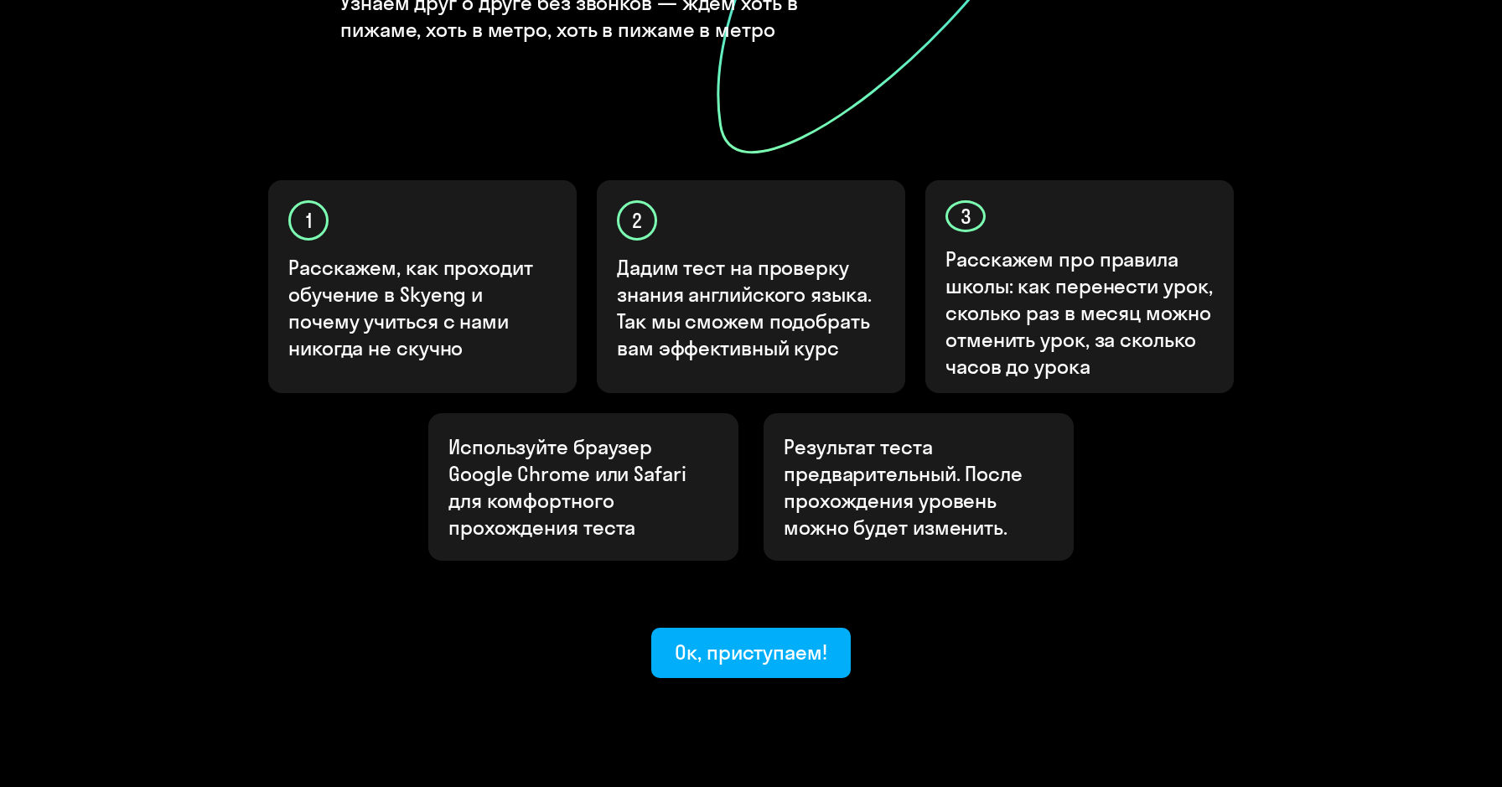
scroll to position [423, 0]
click at [693, 639] on div "Ок, приступаем!" at bounding box center [751, 652] width 152 height 27
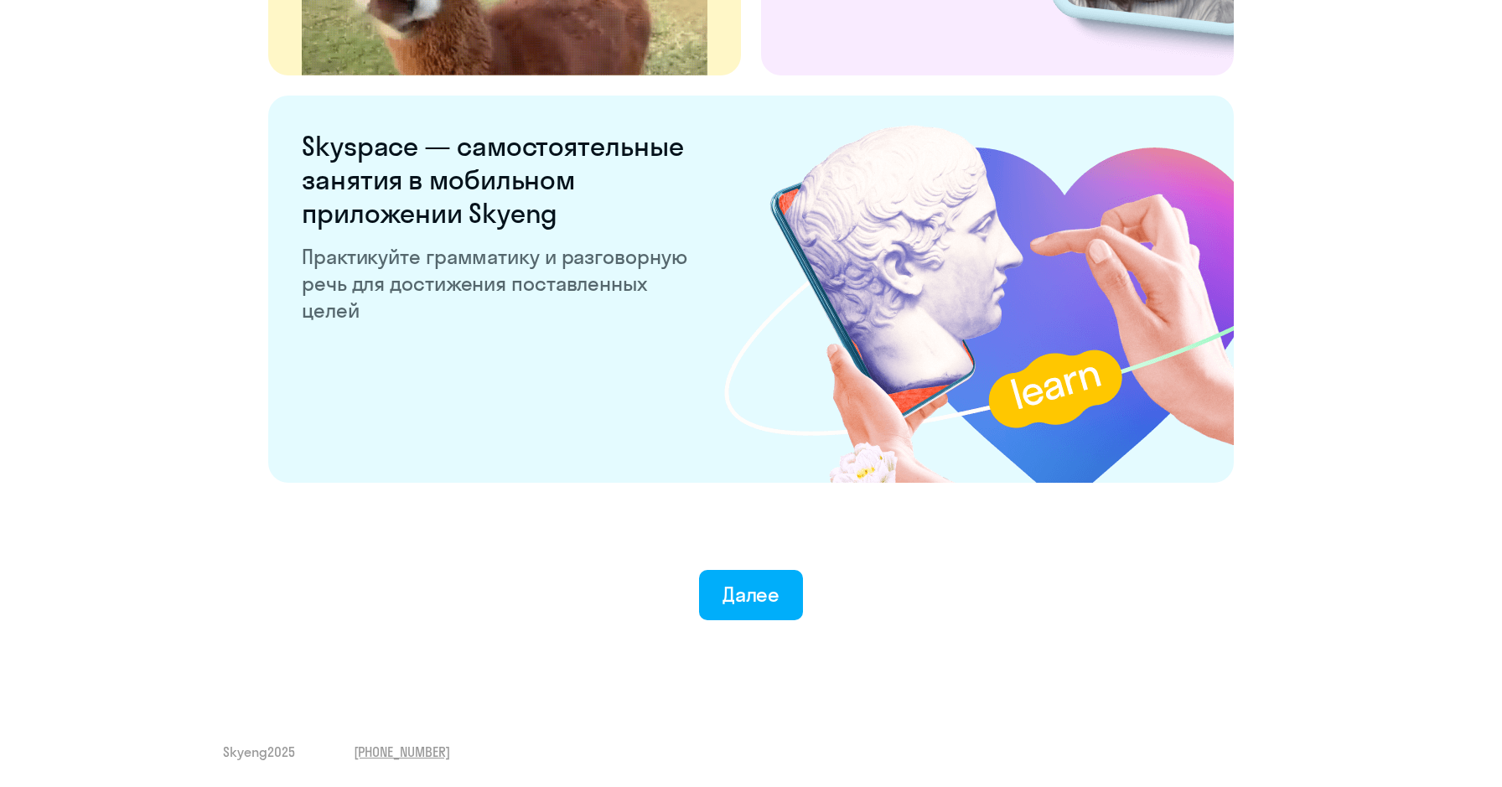
scroll to position [3097, 0]
click at [777, 578] on button "Далее" at bounding box center [751, 595] width 105 height 50
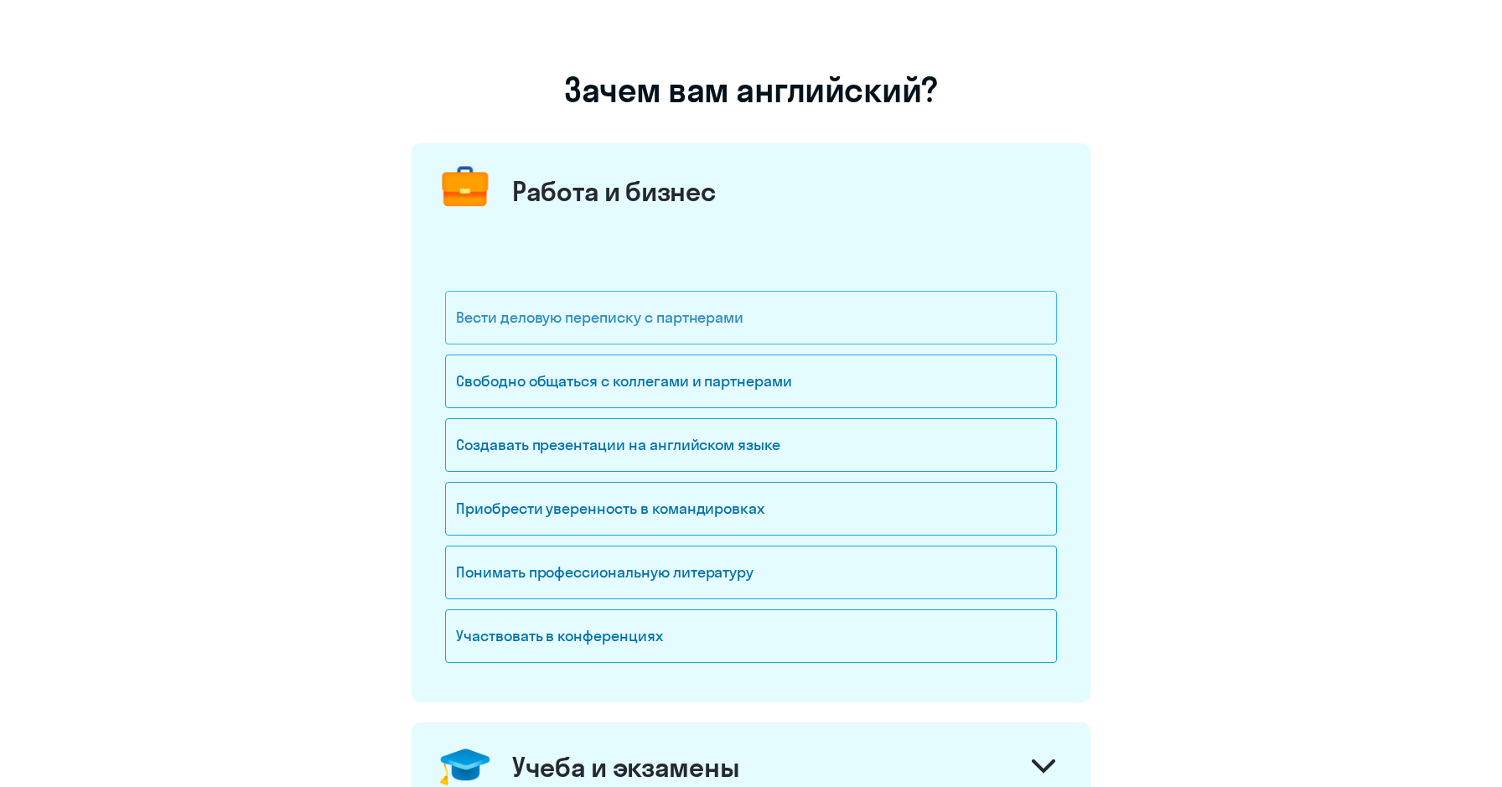
scroll to position [81, 0]
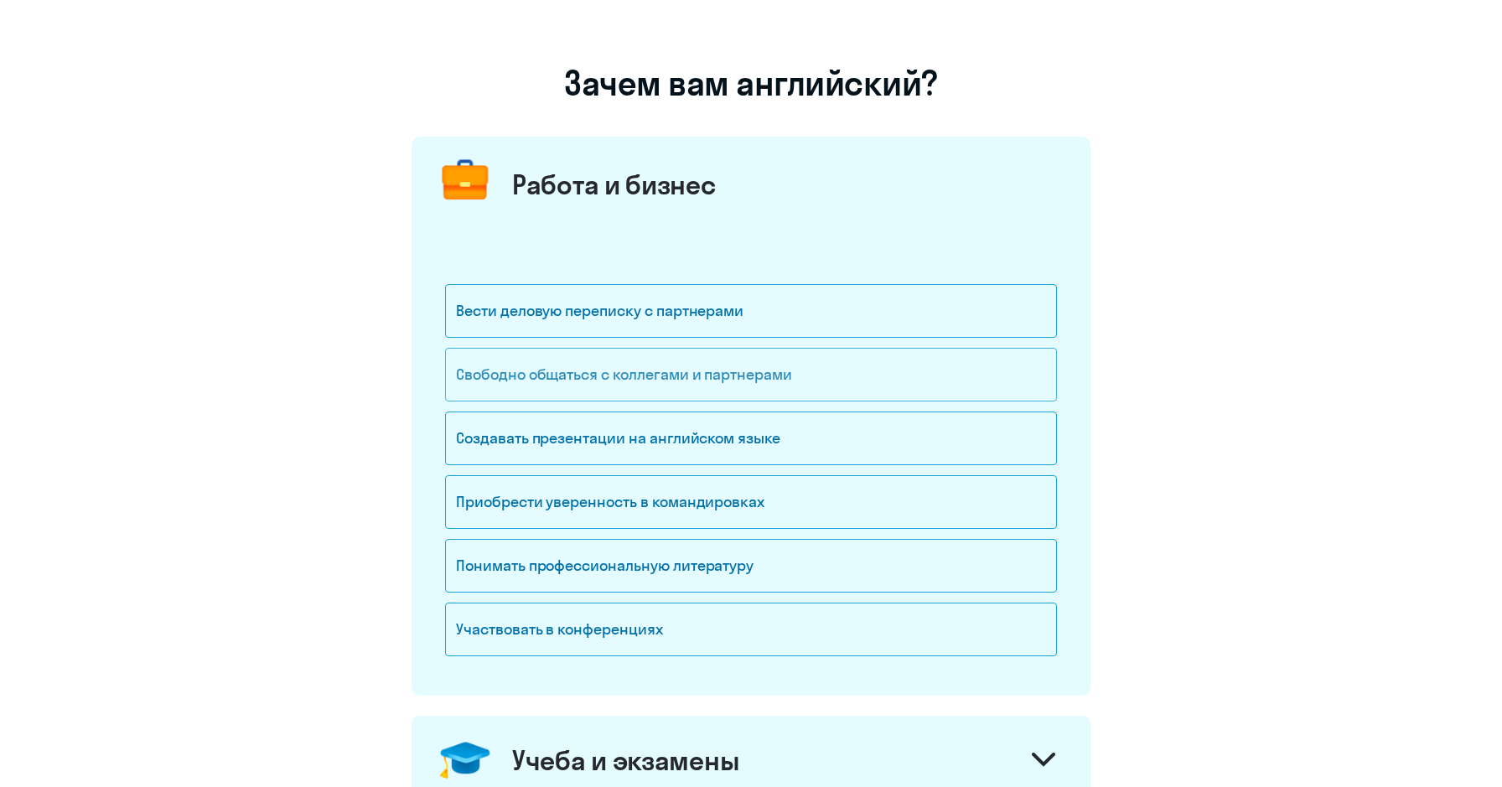
click at [834, 380] on div "Свободно общаться с коллегами и партнерами" at bounding box center [751, 375] width 612 height 54
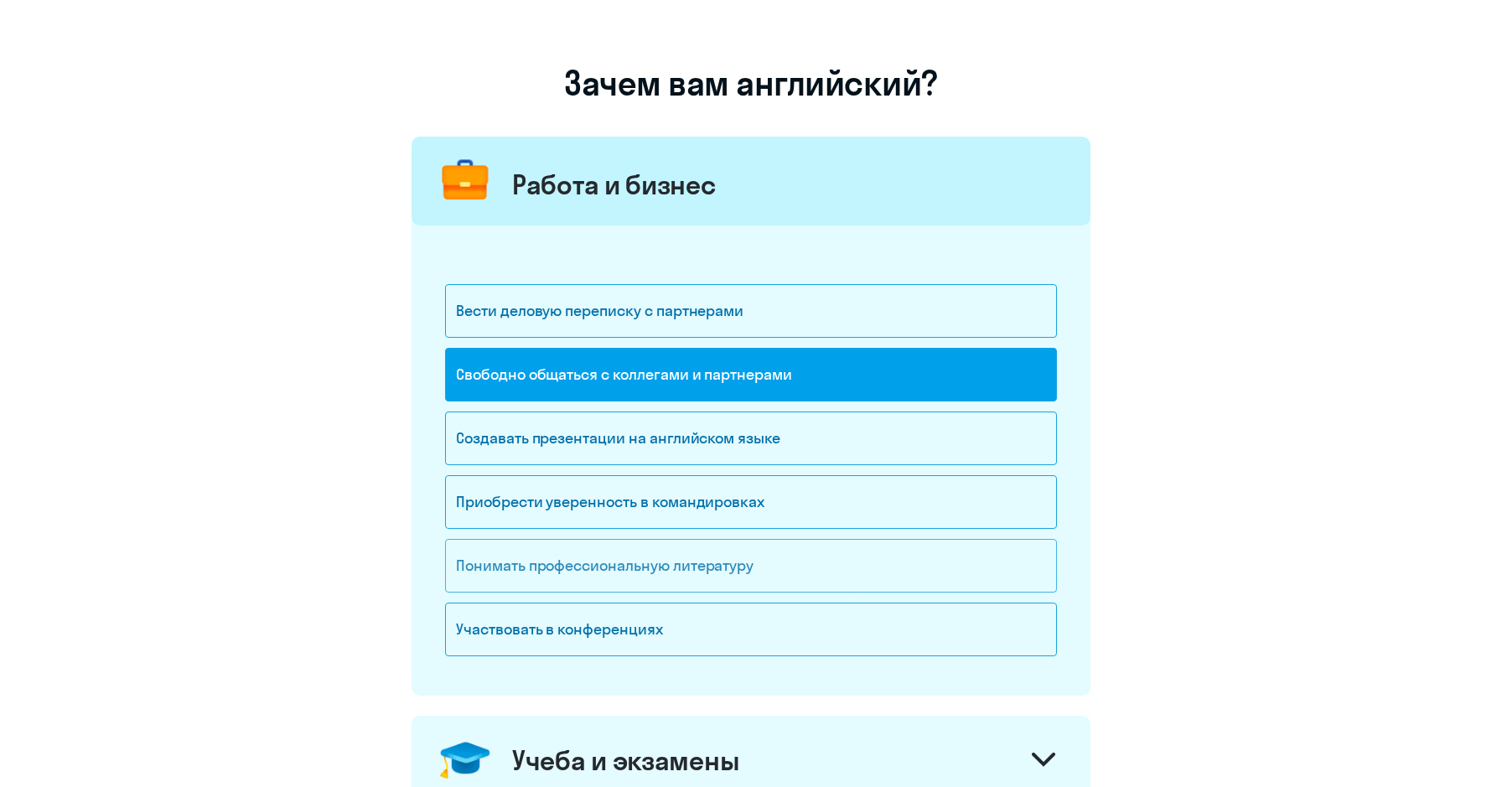
click at [828, 553] on div "Понимать профессиональную литературу" at bounding box center [751, 566] width 612 height 54
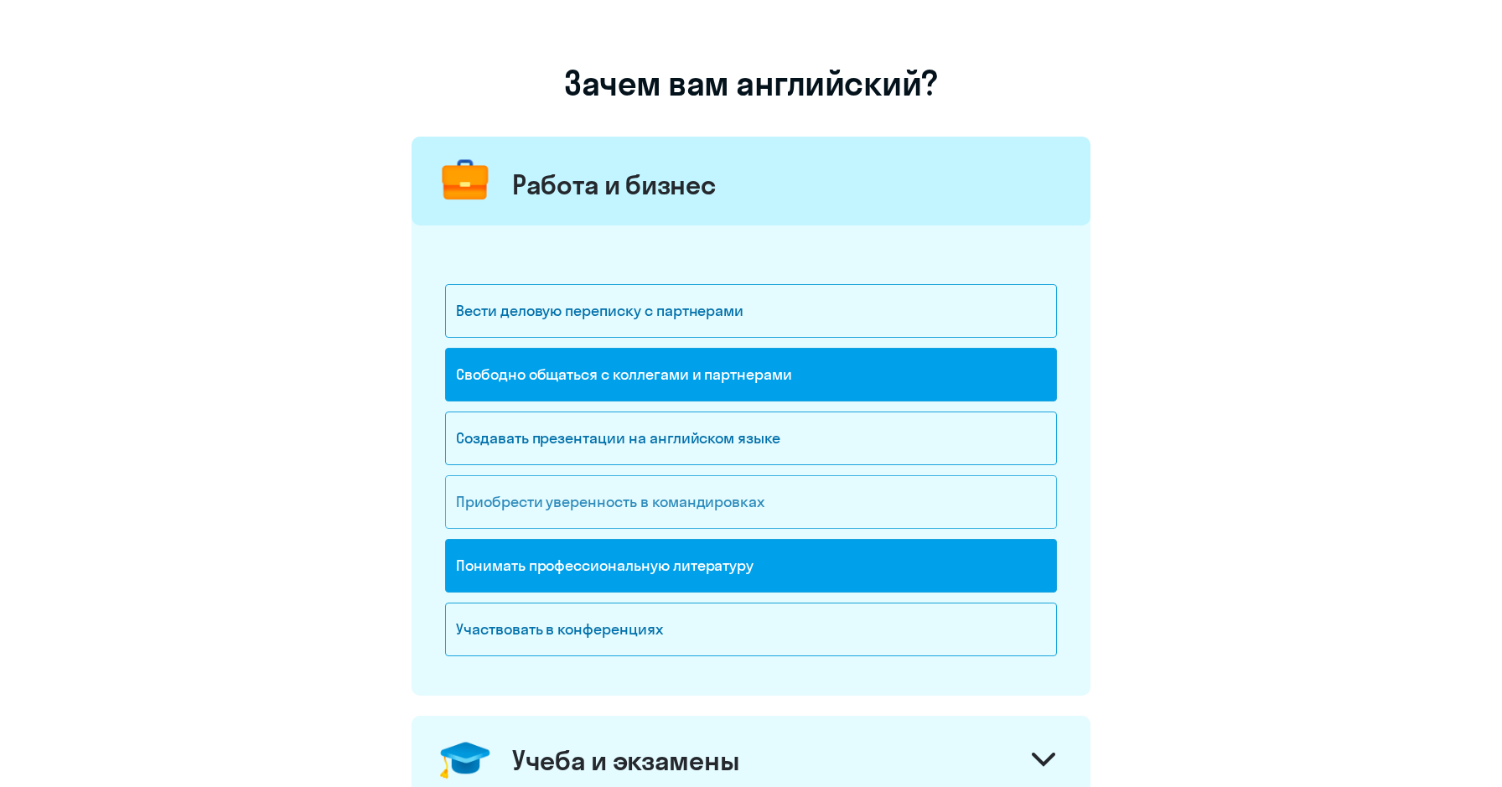
click at [859, 495] on div "Приобрести уверенность в командировках" at bounding box center [751, 502] width 612 height 54
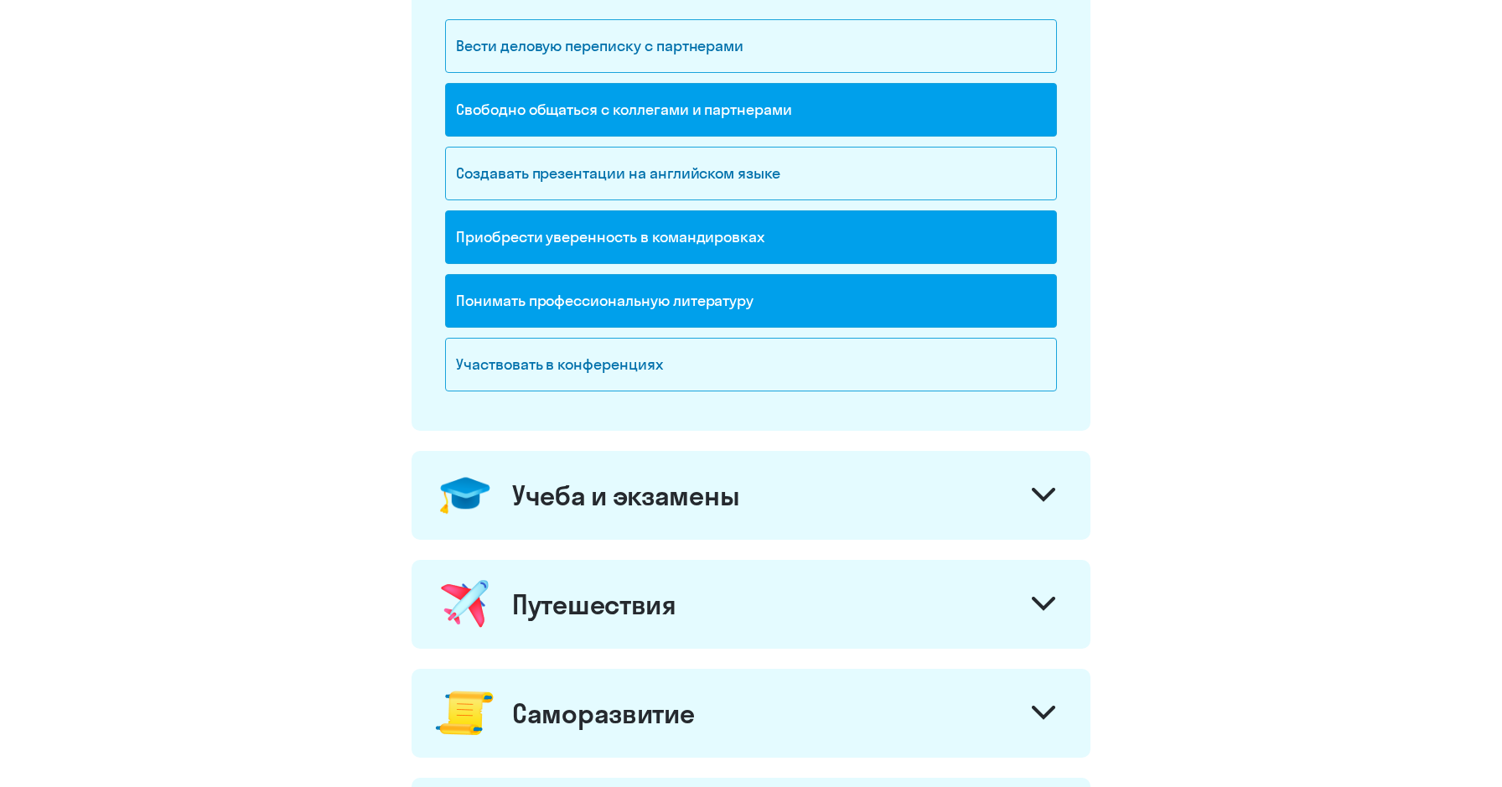
scroll to position [349, 0]
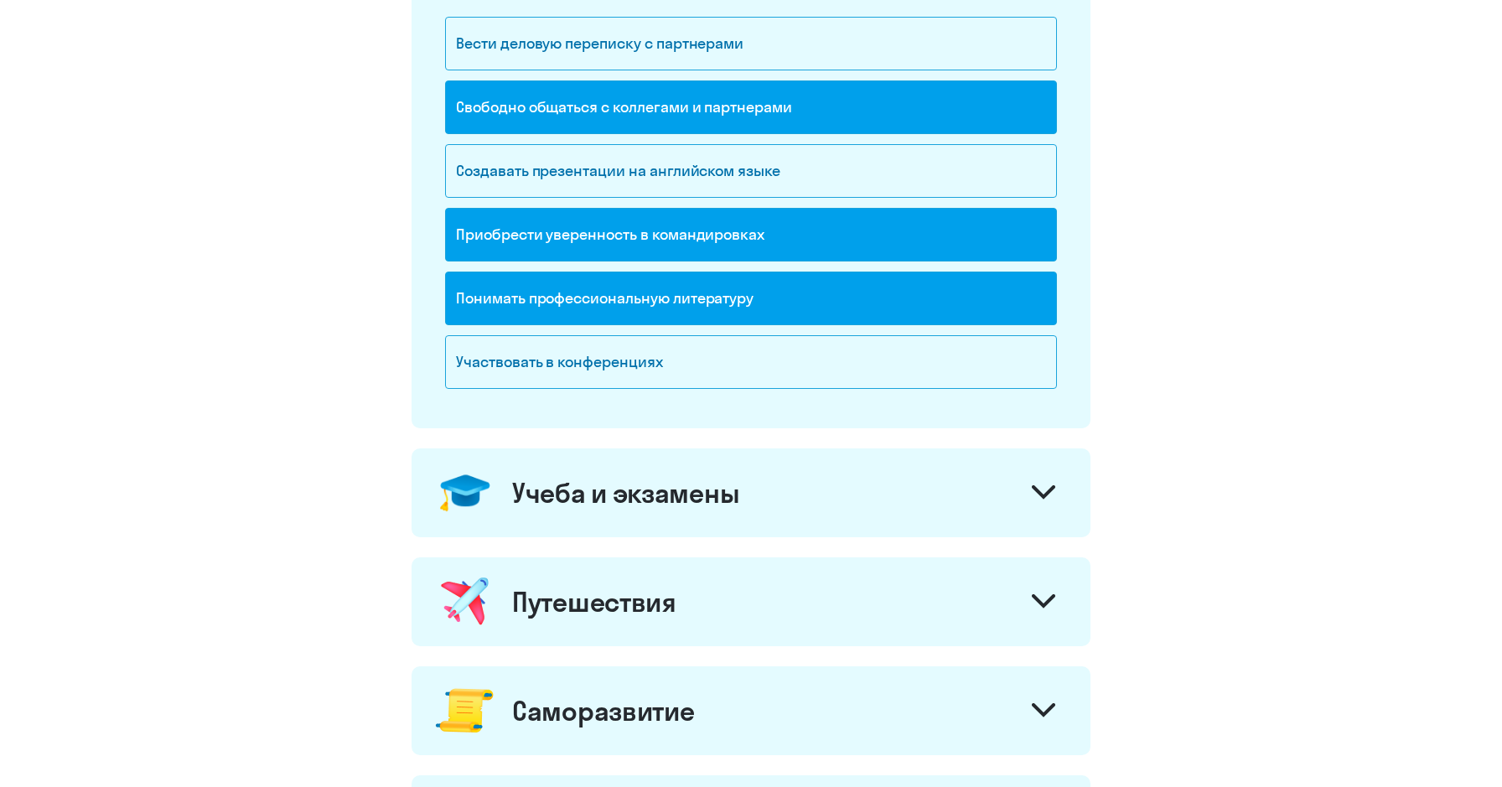
click at [1032, 498] on icon at bounding box center [1042, 492] width 23 height 14
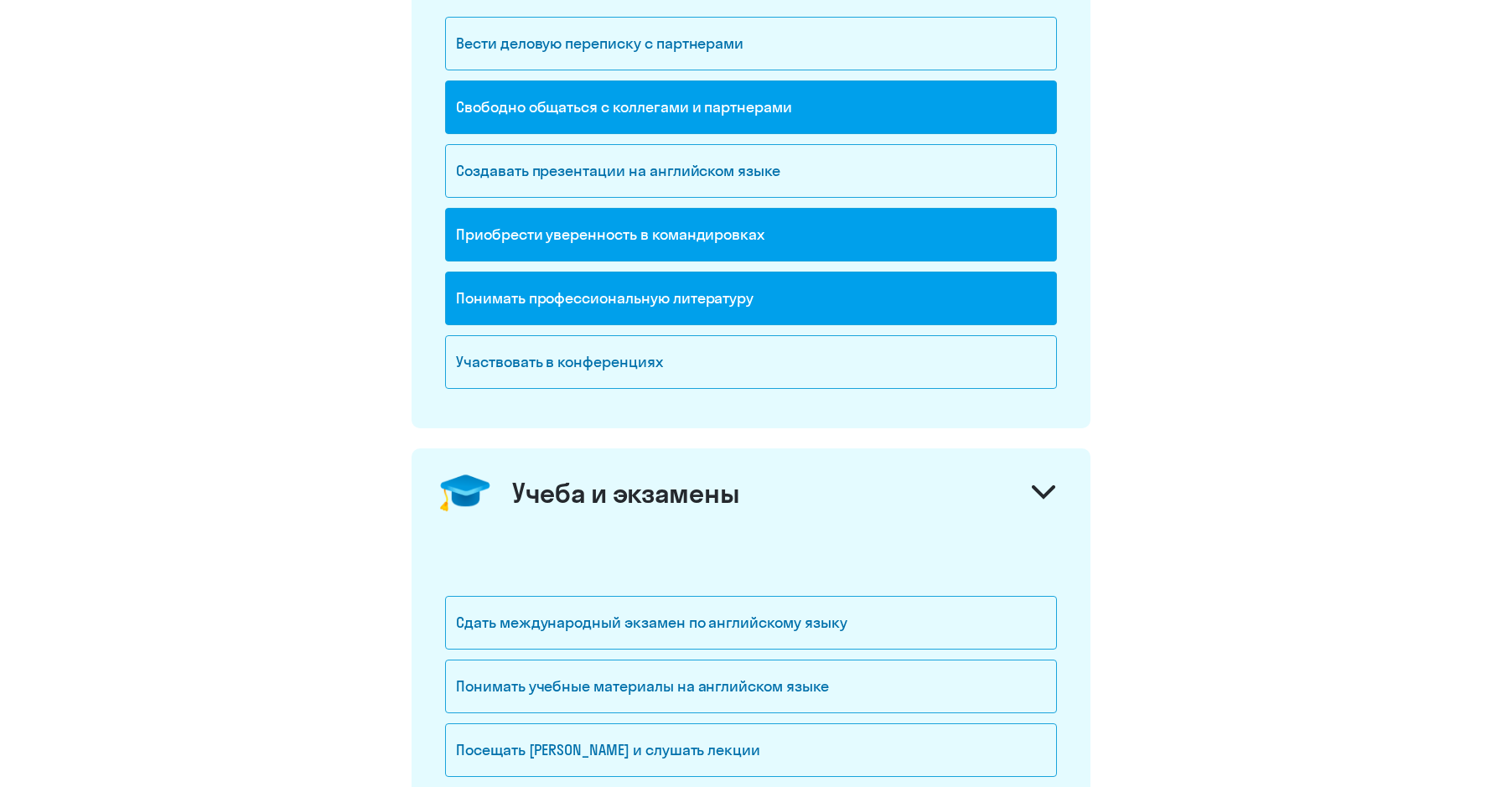
click at [1032, 499] on icon at bounding box center [1042, 492] width 23 height 14
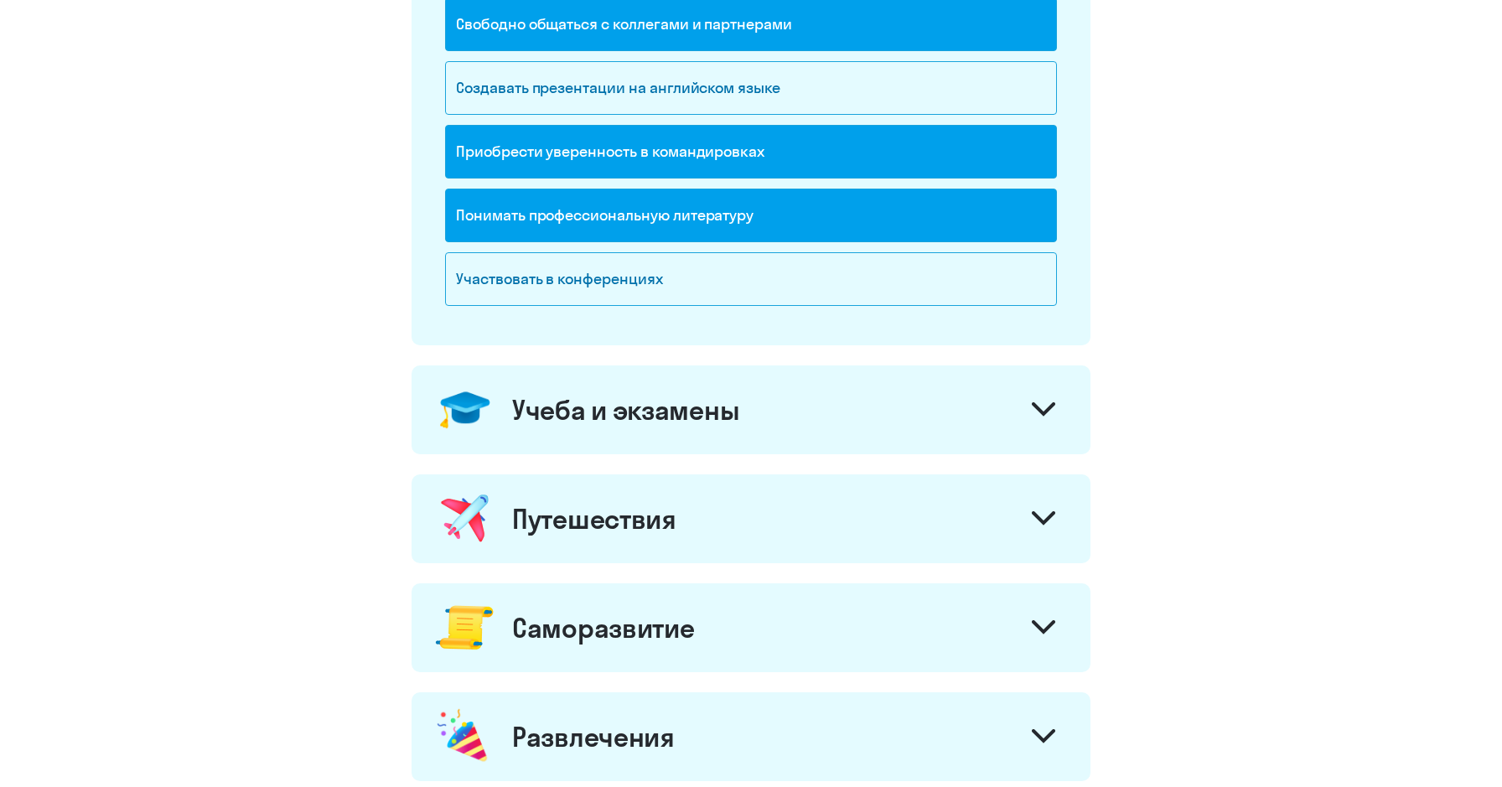
click at [1041, 522] on icon at bounding box center [1043, 518] width 20 height 10
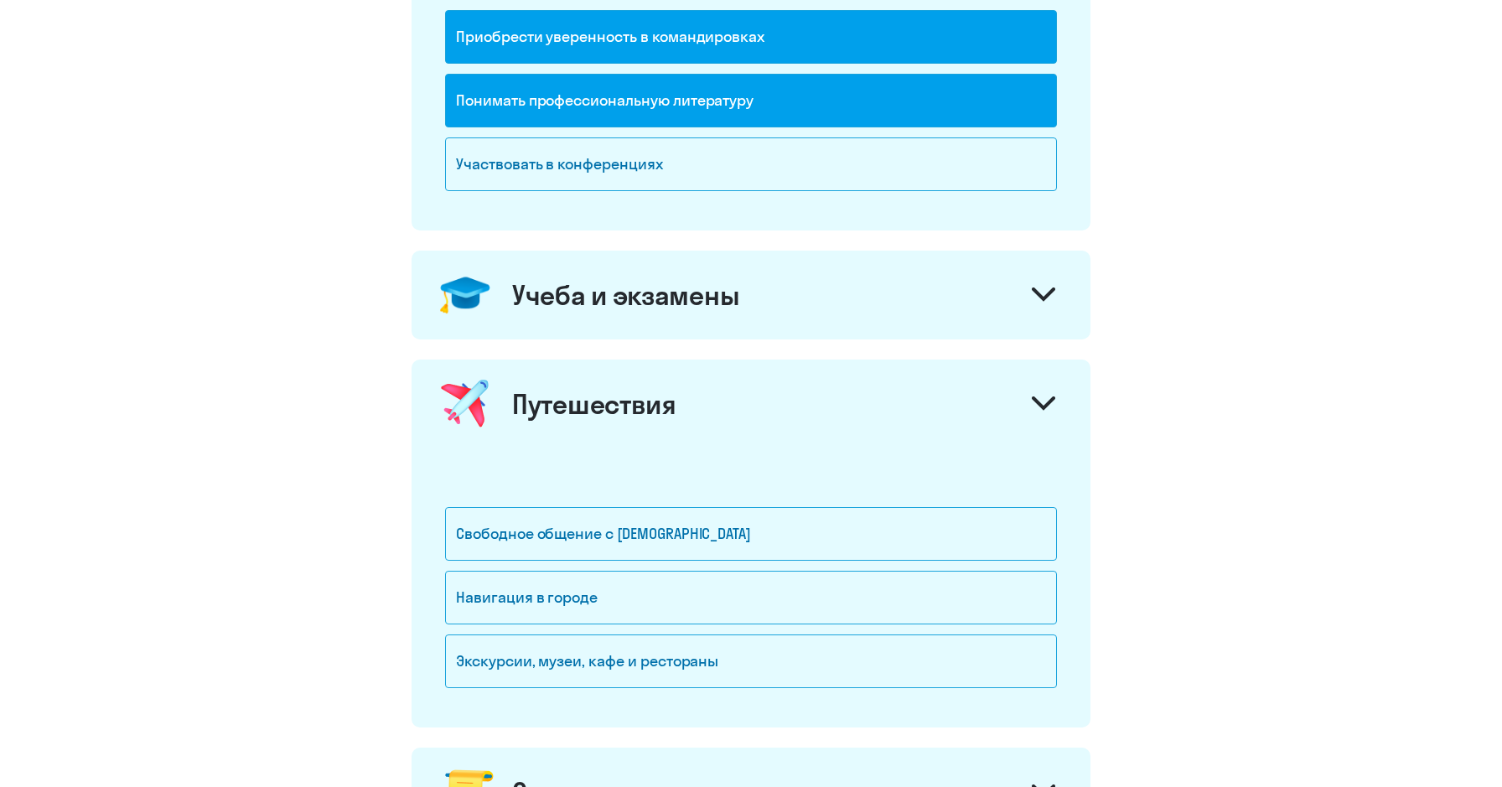
scroll to position [550, 0]
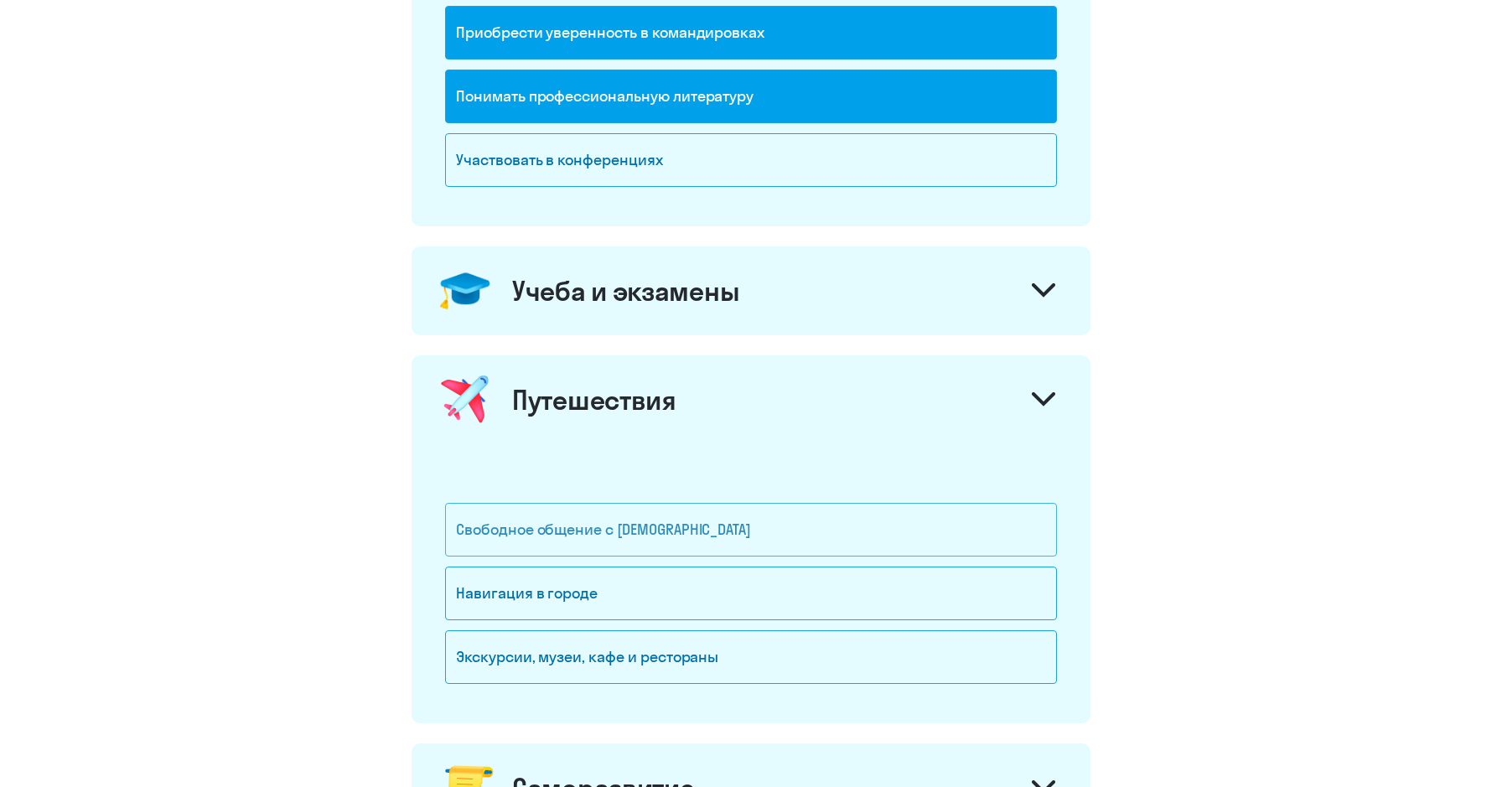
click at [976, 510] on div "Свободное общение с [DEMOGRAPHIC_DATA]" at bounding box center [751, 530] width 612 height 54
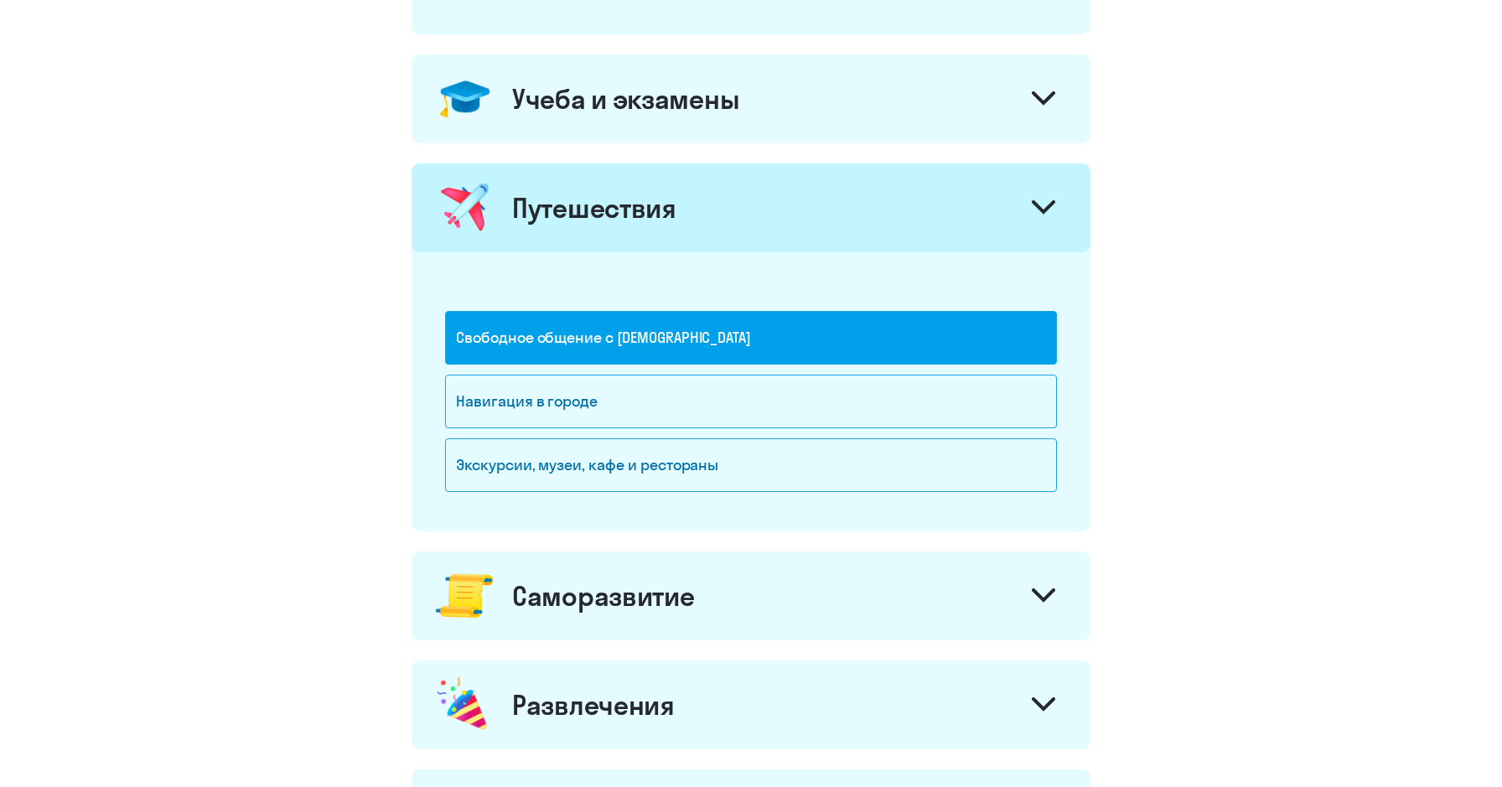
click at [1033, 583] on div at bounding box center [1043, 597] width 40 height 40
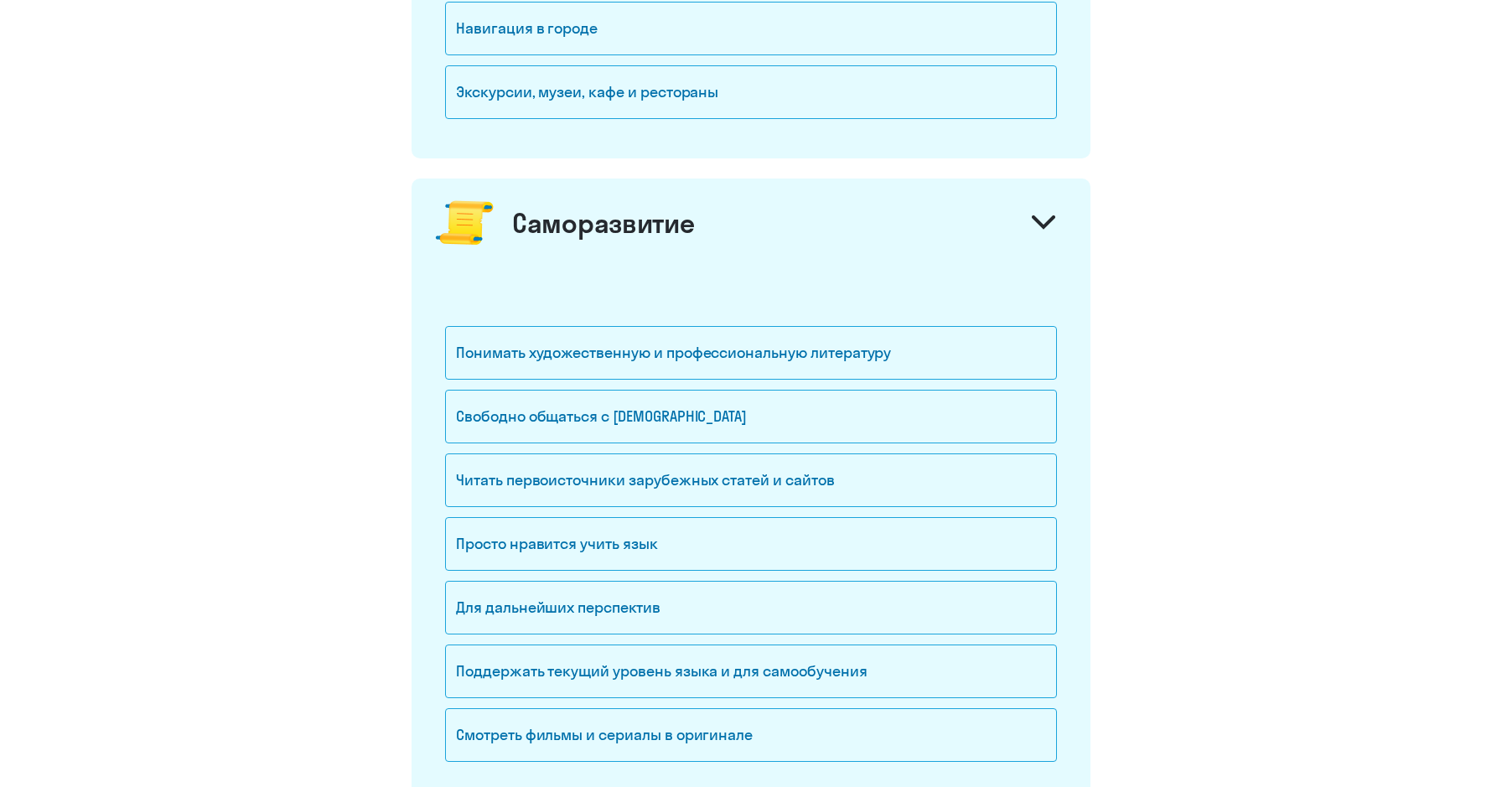
scroll to position [1124, 0]
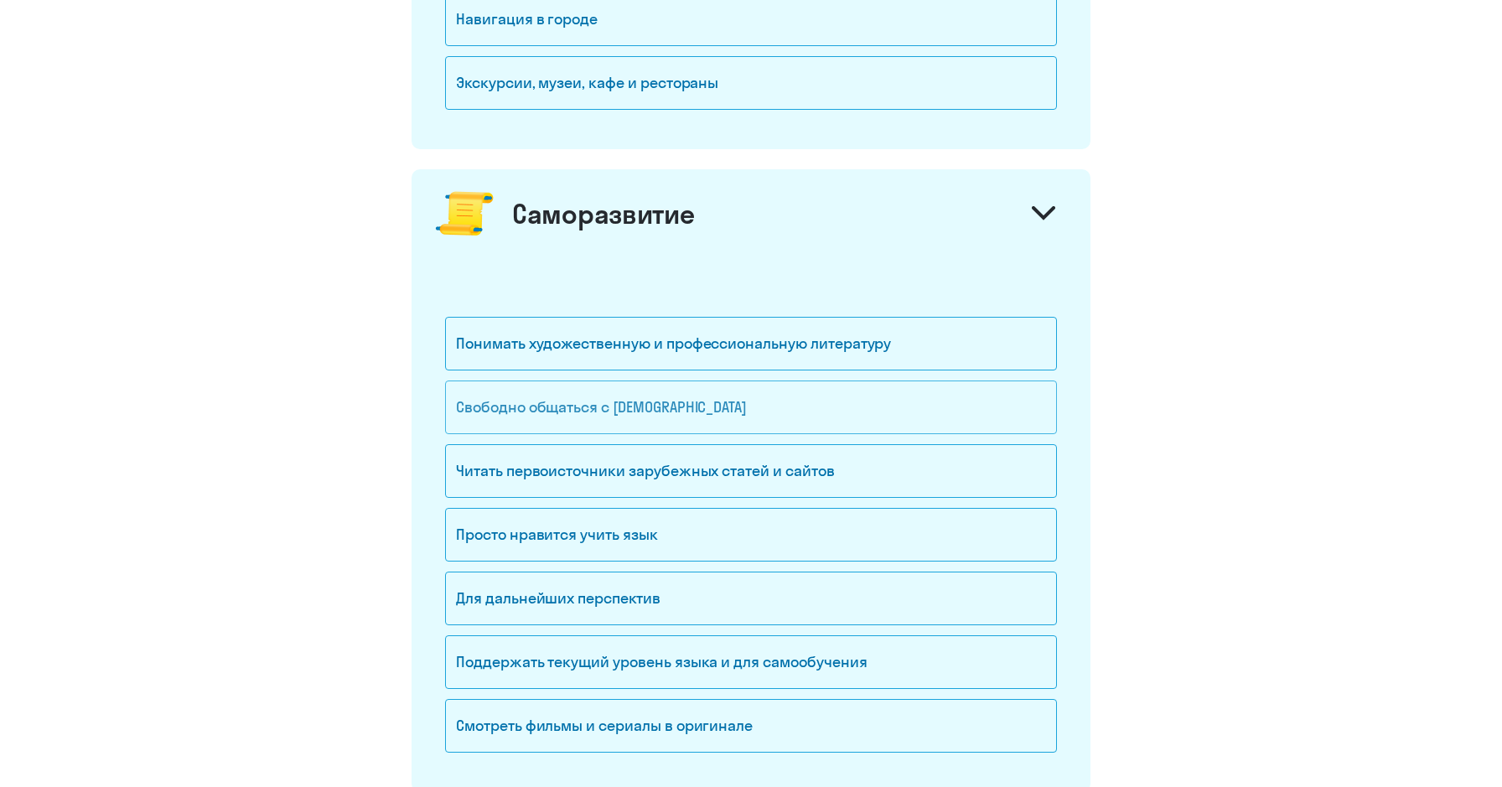
click at [955, 408] on div "Свободно общаться с [DEMOGRAPHIC_DATA]" at bounding box center [751, 407] width 612 height 54
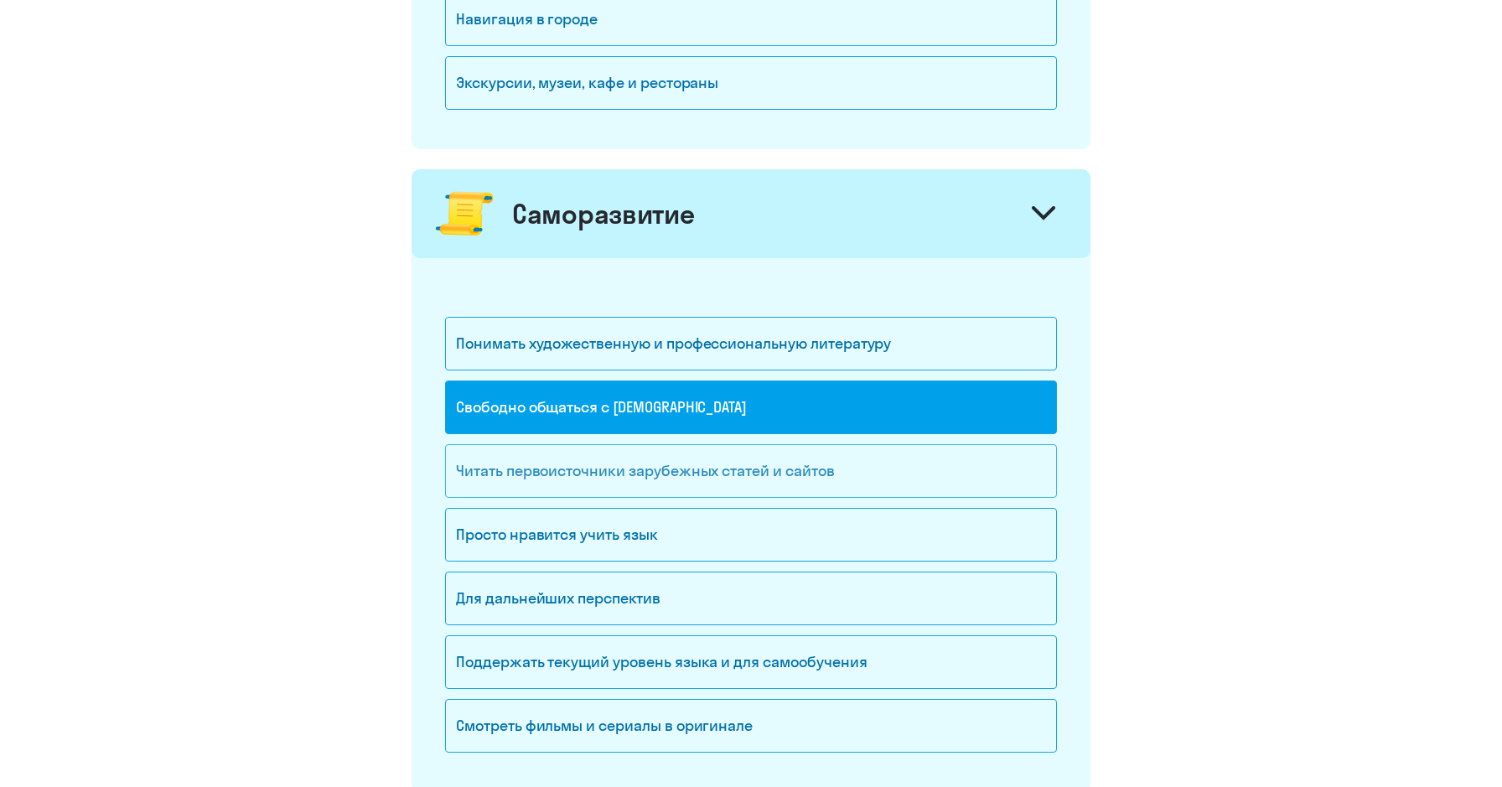
click at [959, 476] on div "Читать первоисточники зарубежных статей и сайтов" at bounding box center [751, 471] width 612 height 54
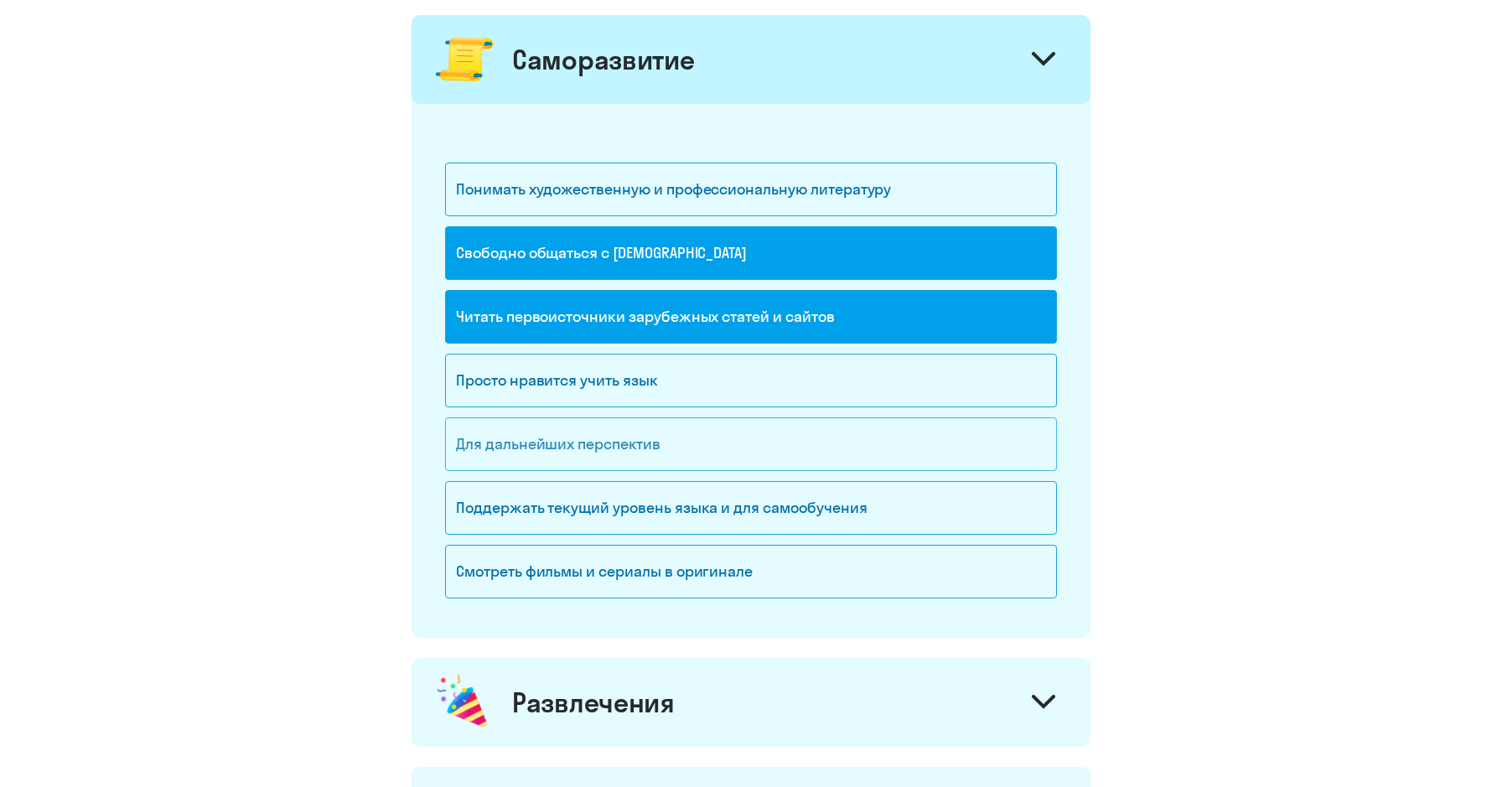
scroll to position [1285, 0]
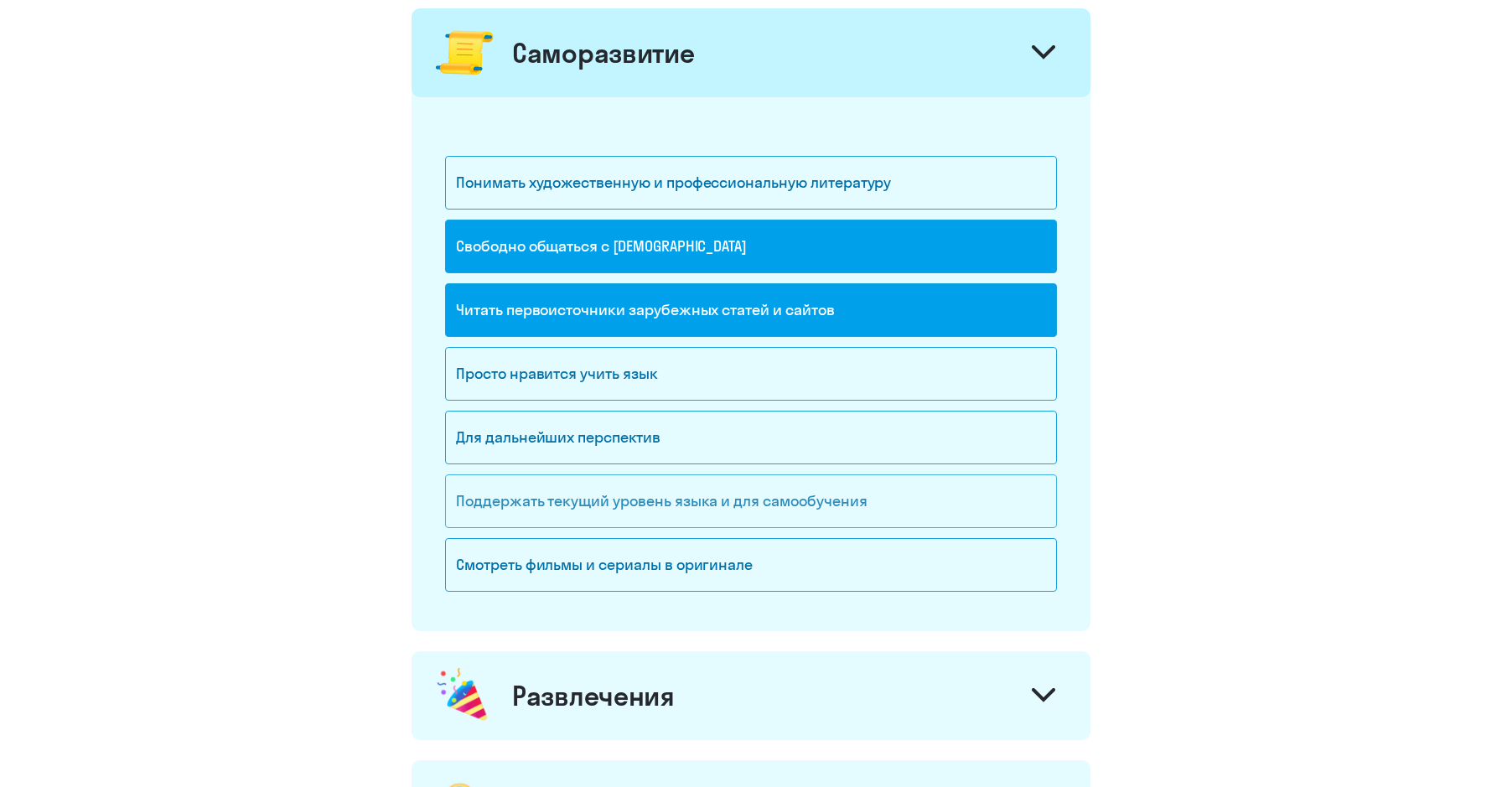
click at [937, 519] on div "Поддержать текущий уровень языка и для cамообучения" at bounding box center [751, 501] width 612 height 54
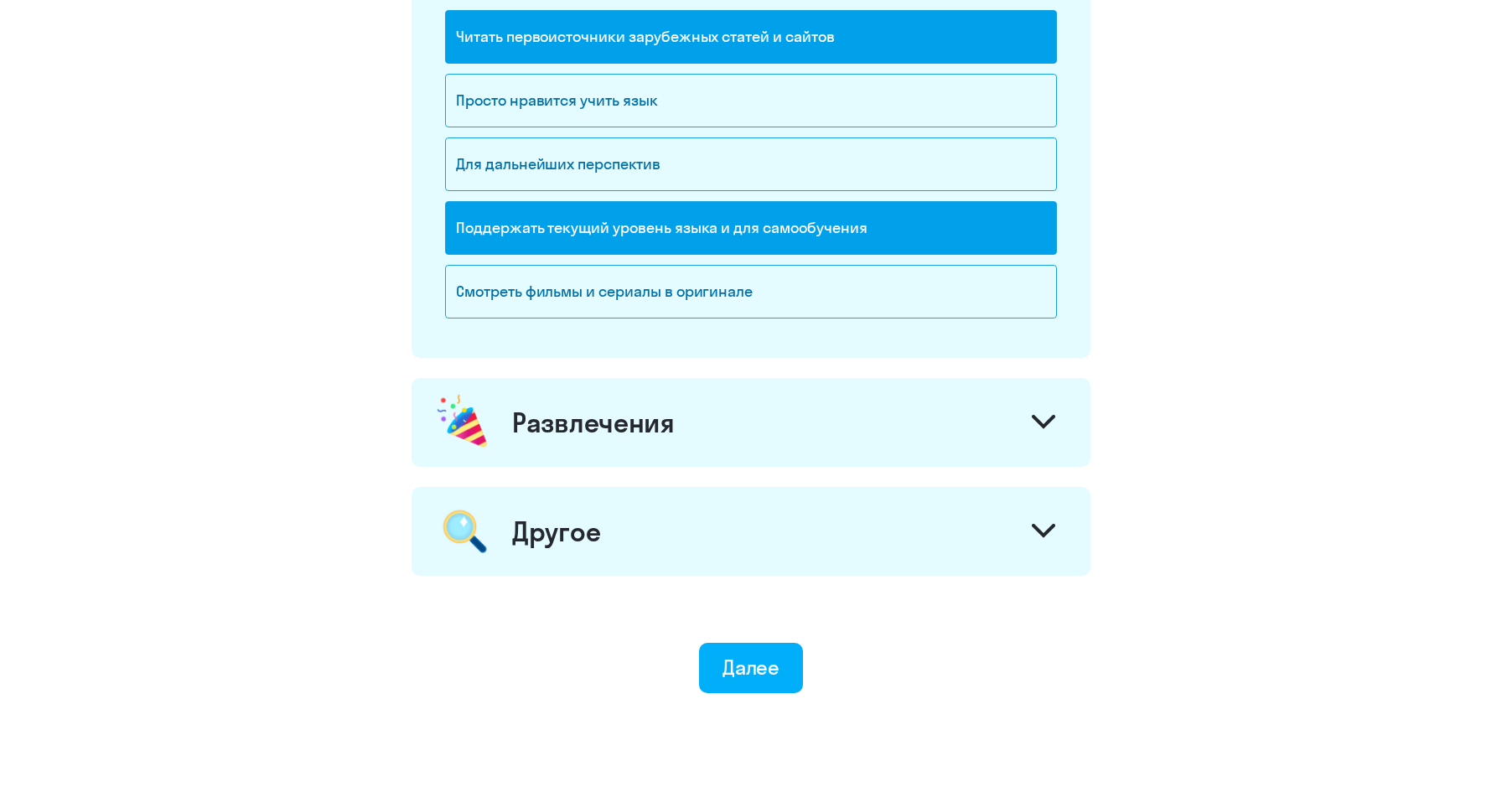
scroll to position [1575, 0]
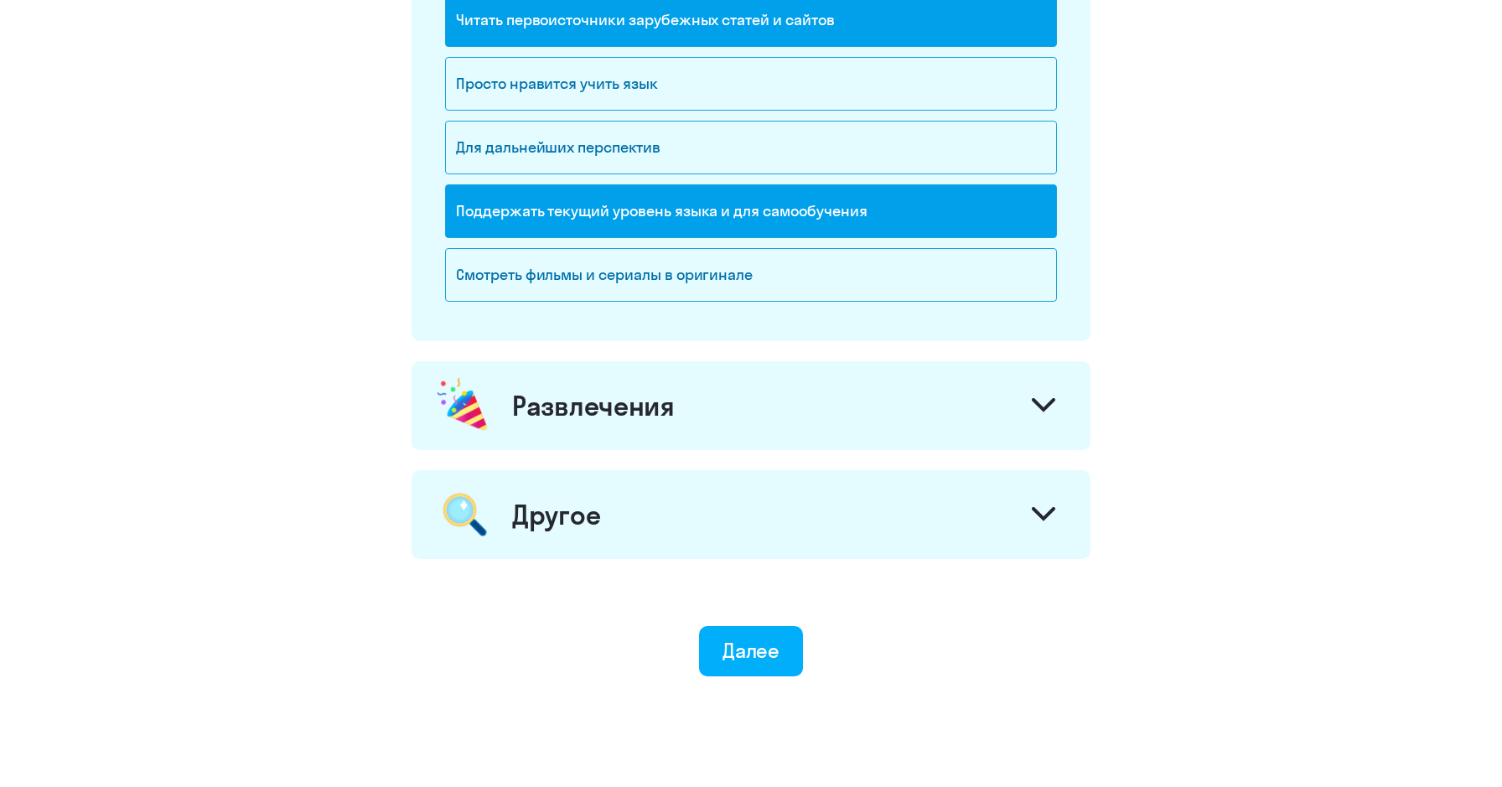
click at [936, 302] on div "Смотреть фильмы и сериалы в оригинале" at bounding box center [751, 280] width 612 height 64
click at [939, 275] on div "Смотреть фильмы и сериалы в оригинале" at bounding box center [751, 275] width 612 height 54
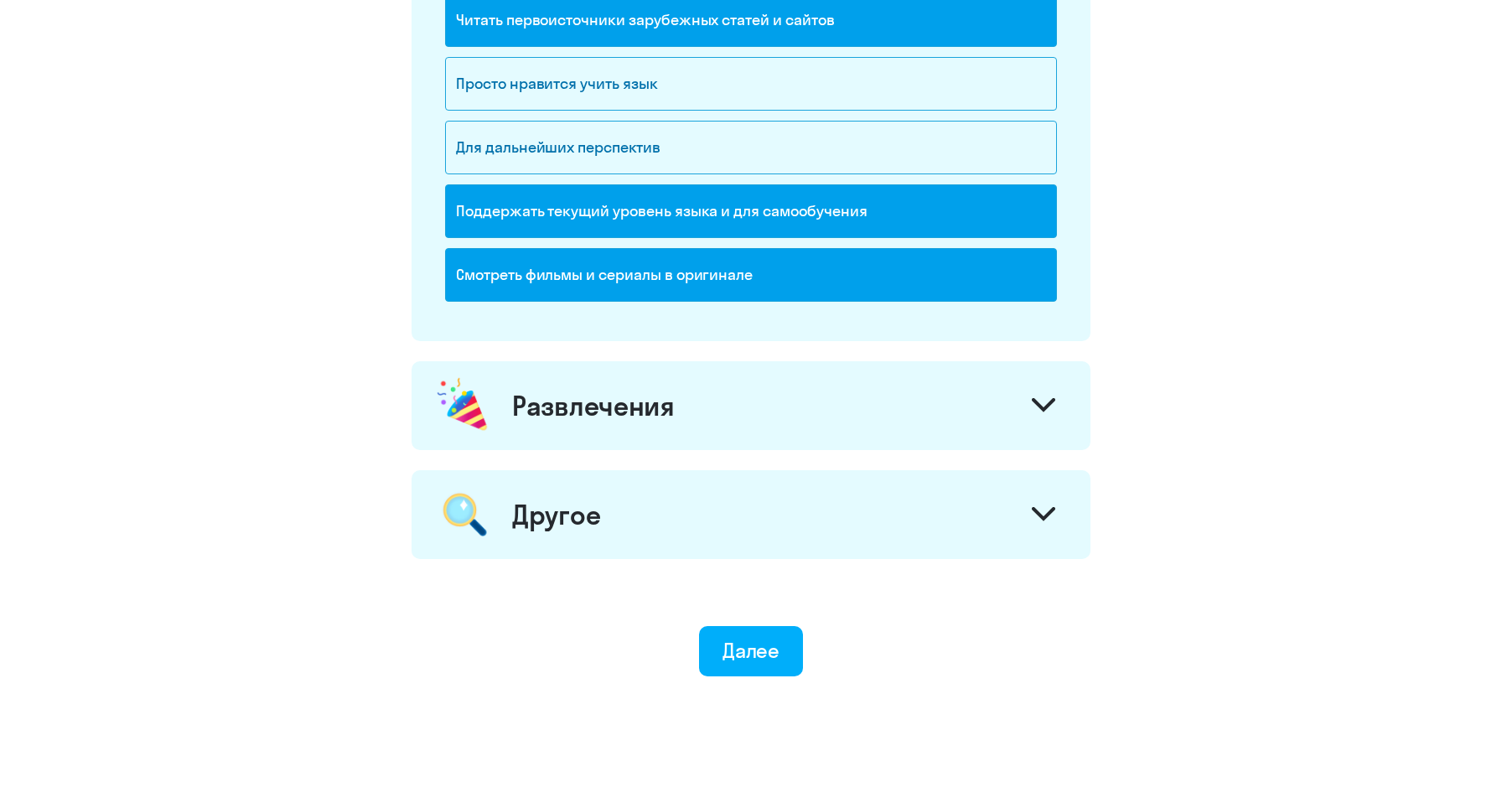
click at [941, 386] on div "Развлечения" at bounding box center [750, 405] width 679 height 89
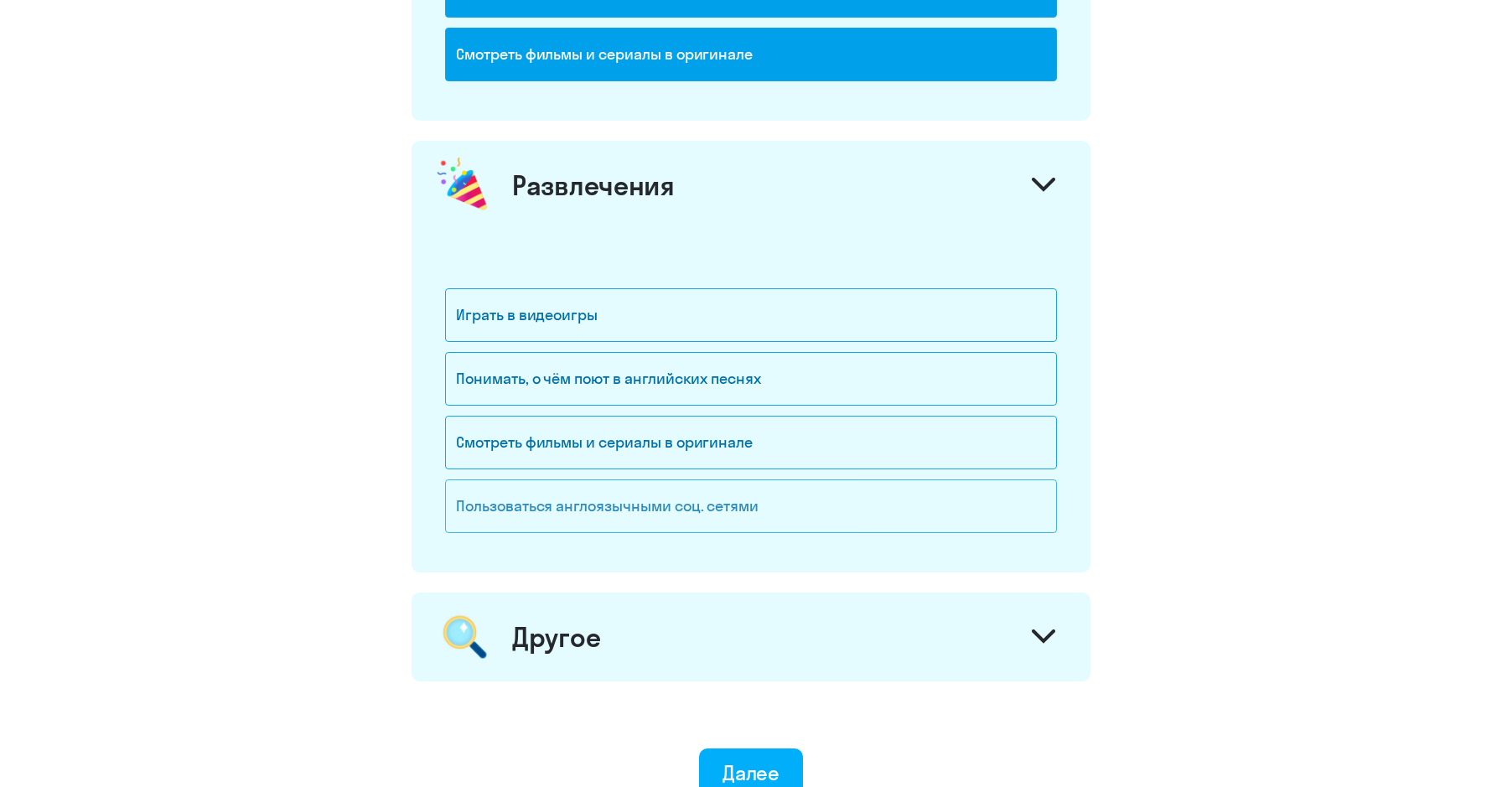
scroll to position [1799, 0]
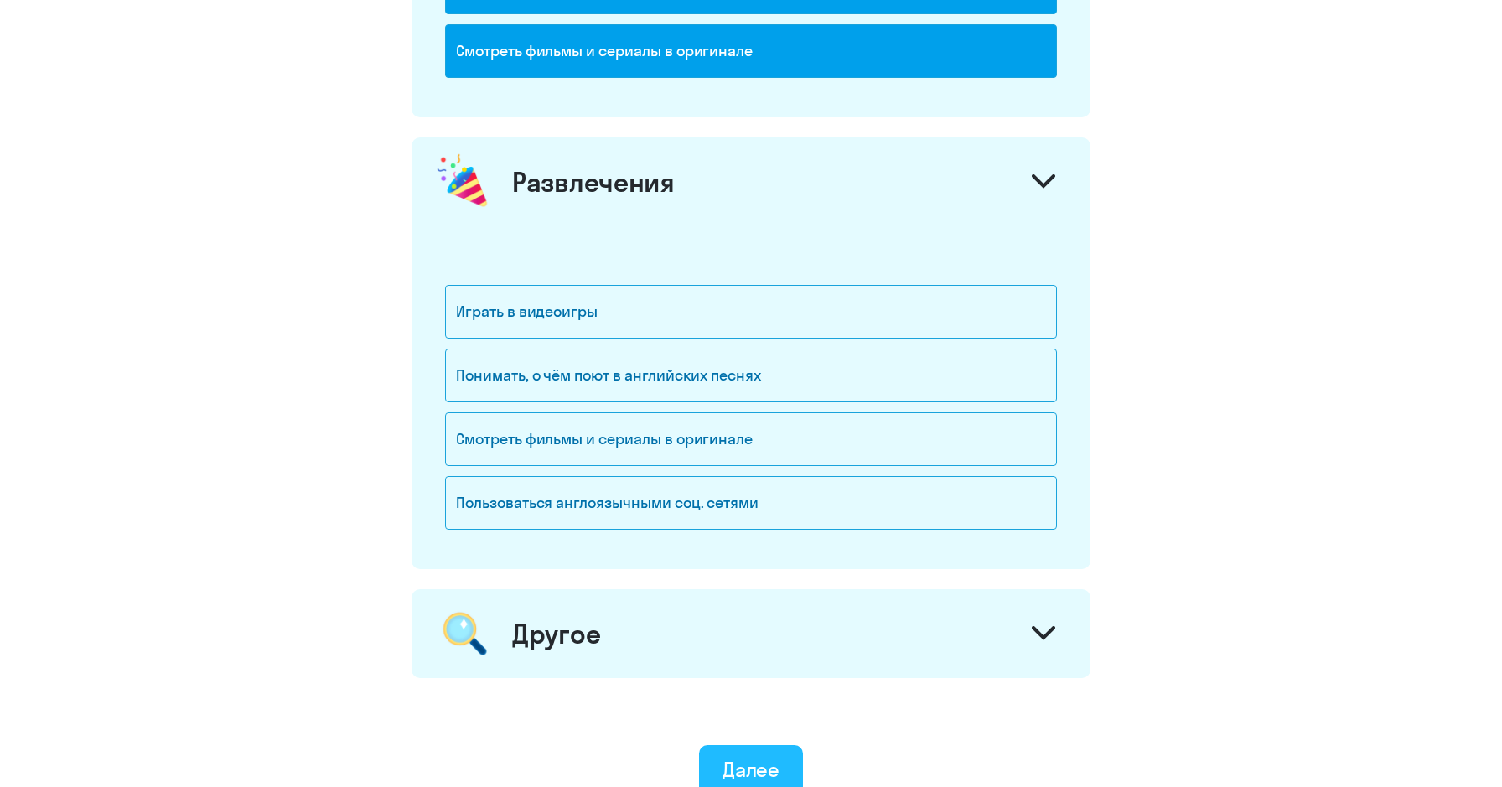
click at [775, 754] on button "Далее" at bounding box center [751, 770] width 105 height 50
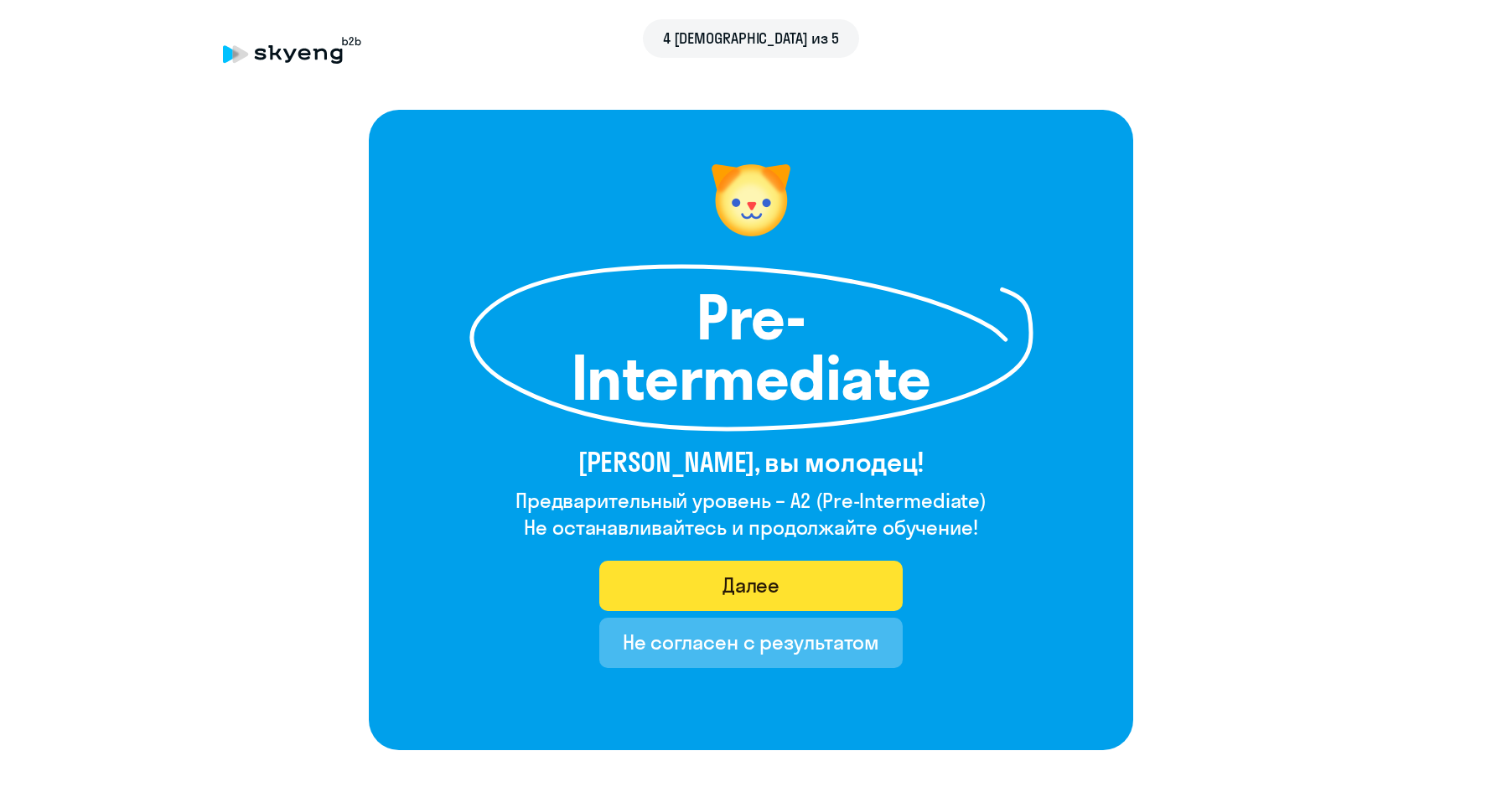
click at [793, 580] on button "Далее" at bounding box center [751, 586] width 304 height 50
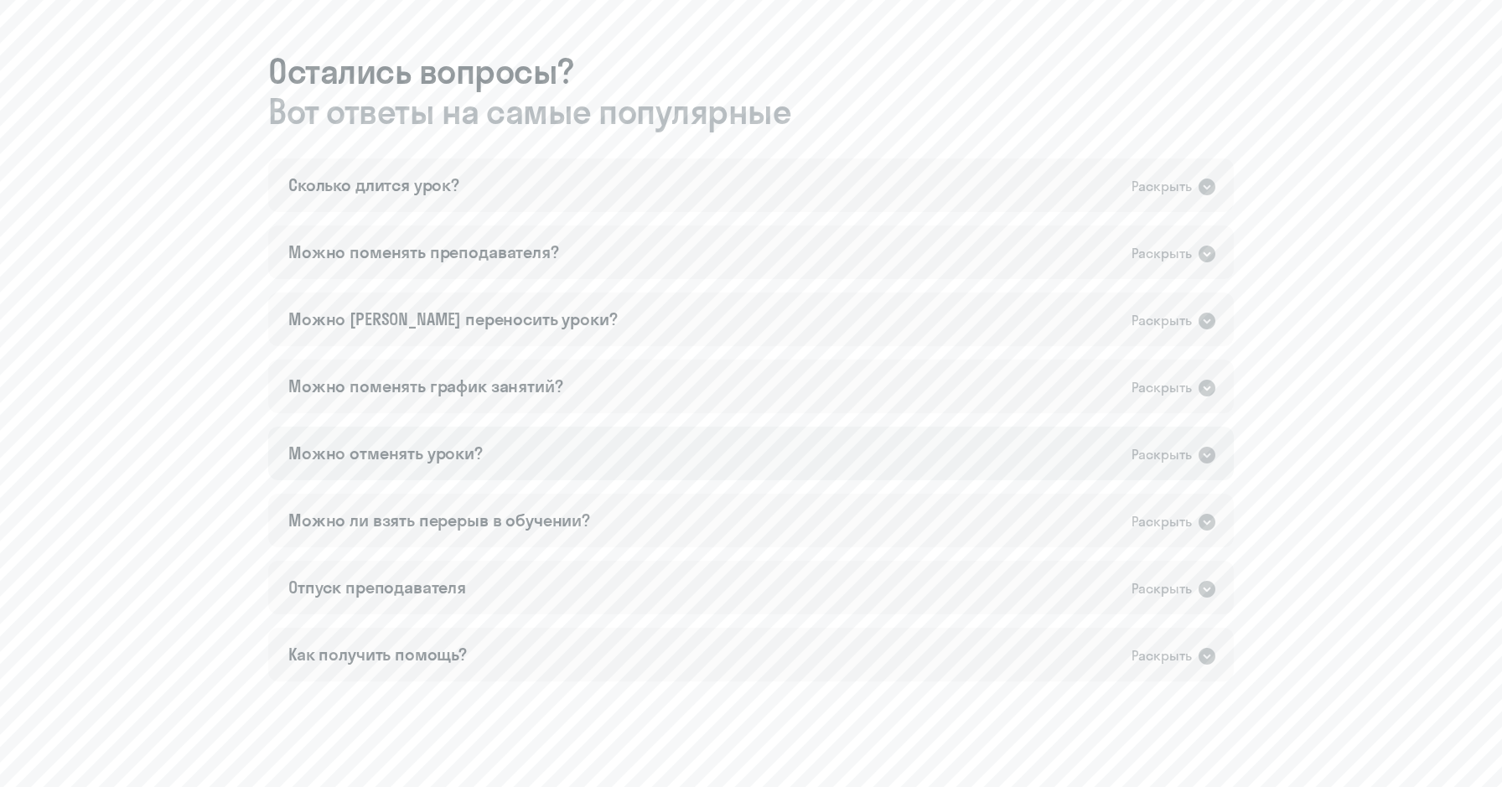
scroll to position [824, 1]
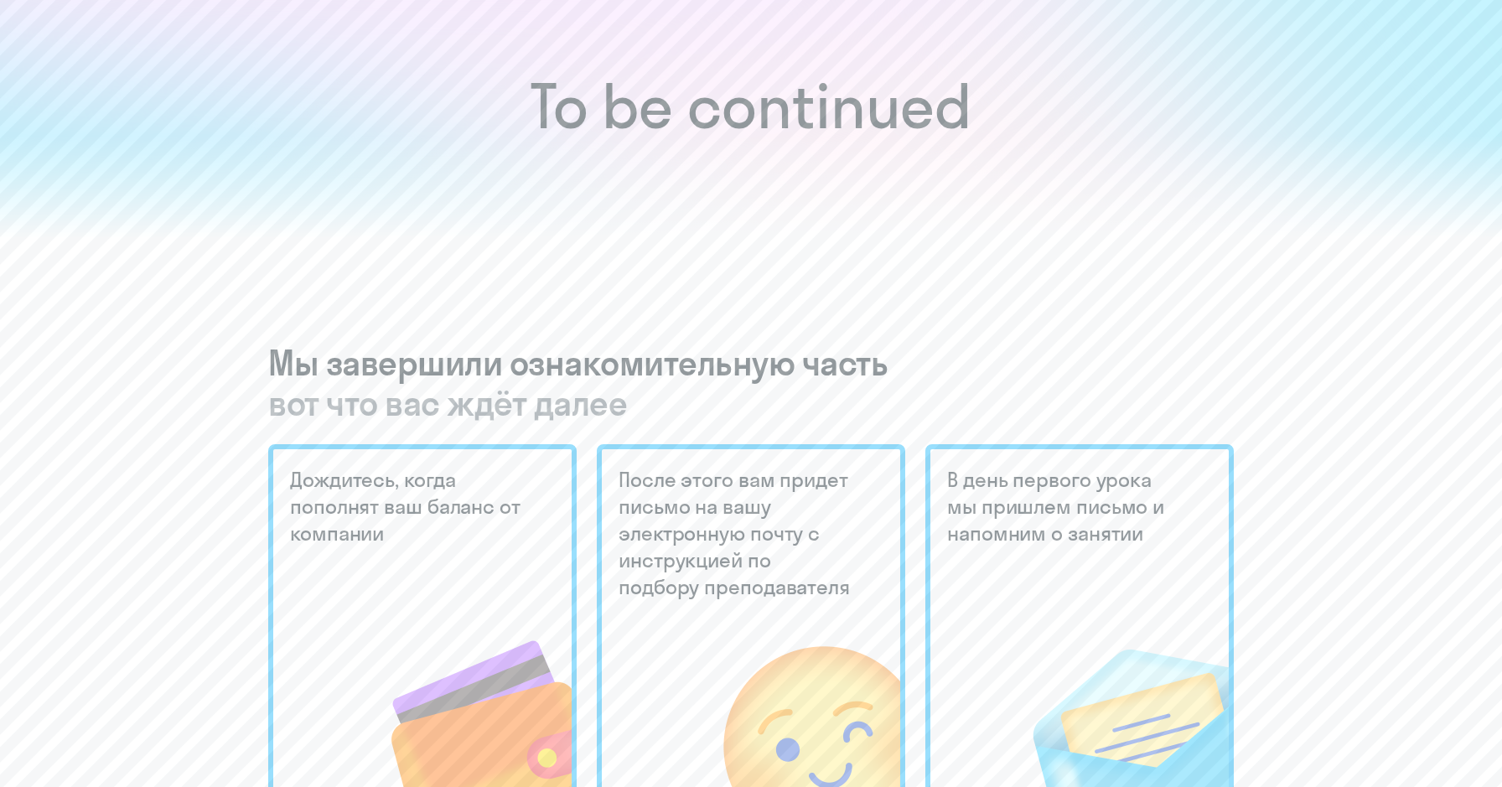
click at [426, 564] on div "Дождитесь, когда пополнят ваш баланс от компании" at bounding box center [422, 625] width 308 height 362
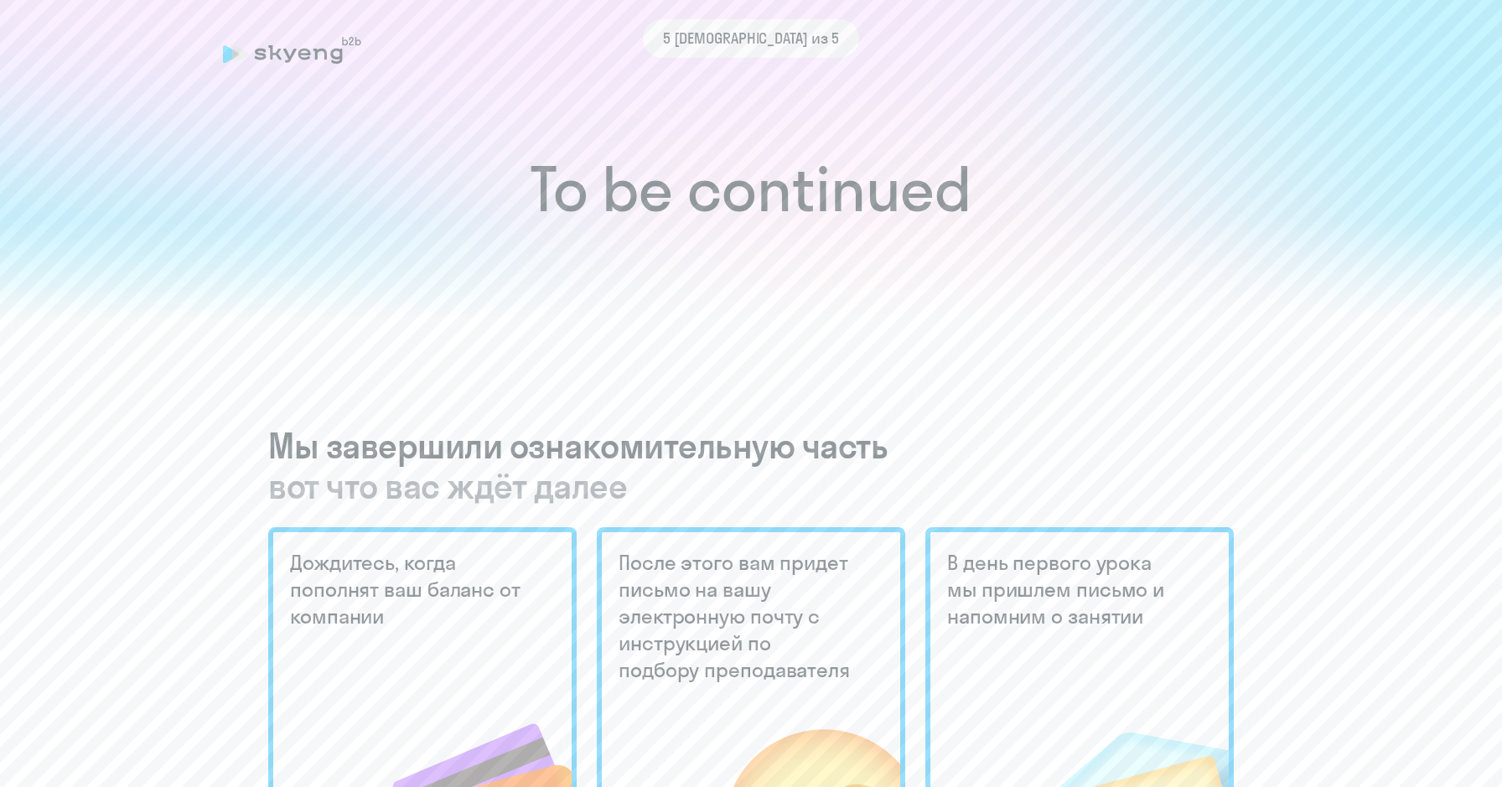
scroll to position [0, 0]
